Goal: Check status: Check status

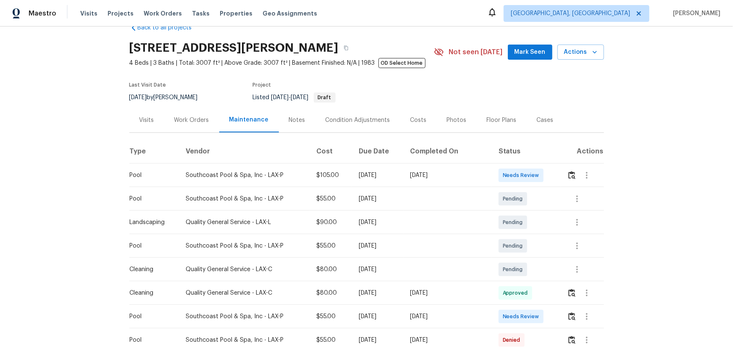
scroll to position [38, 0]
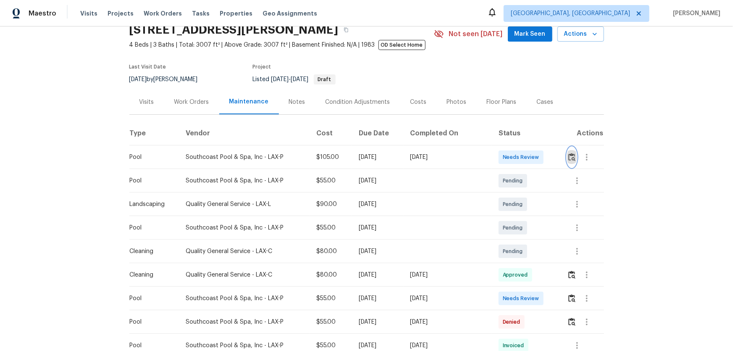
click at [521, 160] on img "button" at bounding box center [571, 157] width 7 height 8
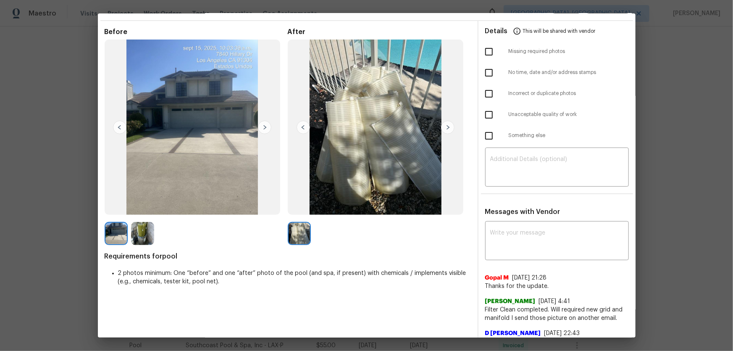
scroll to position [47, 0]
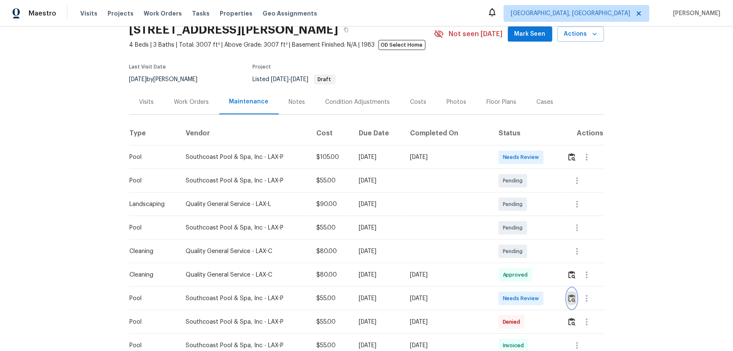
click at [521, 231] on img "button" at bounding box center [571, 298] width 7 height 8
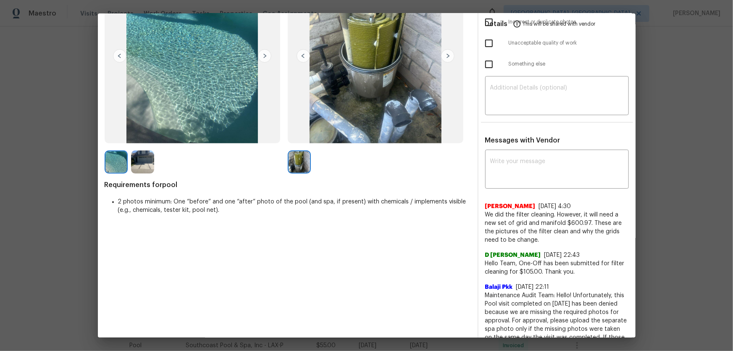
scroll to position [114, 0]
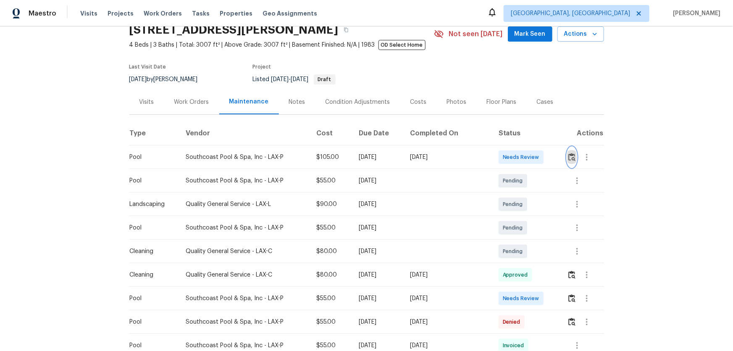
click at [521, 160] on button "button" at bounding box center [572, 157] width 10 height 20
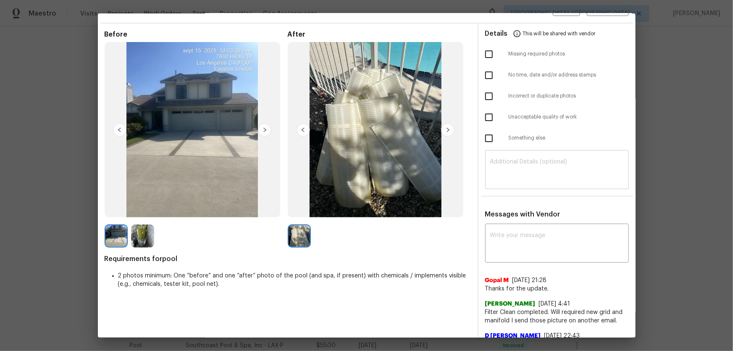
scroll to position [47, 0]
